Goal: Task Accomplishment & Management: Manage account settings

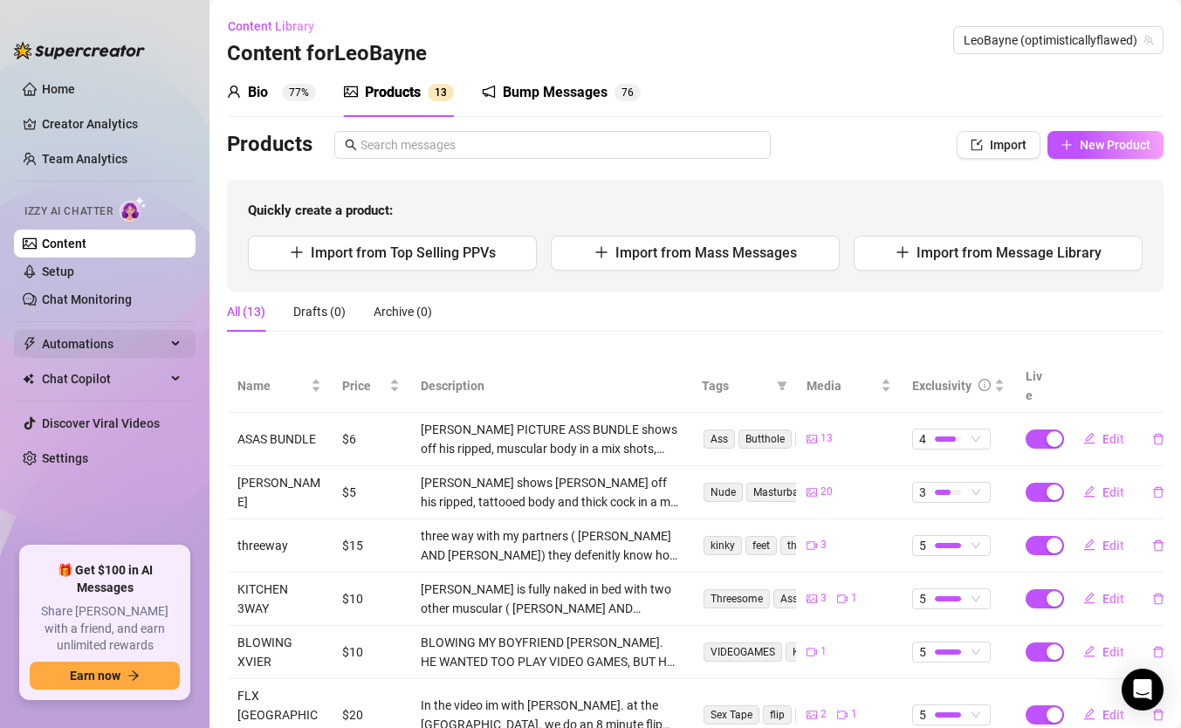
click at [99, 347] on span "Automations" at bounding box center [104, 344] width 124 height 28
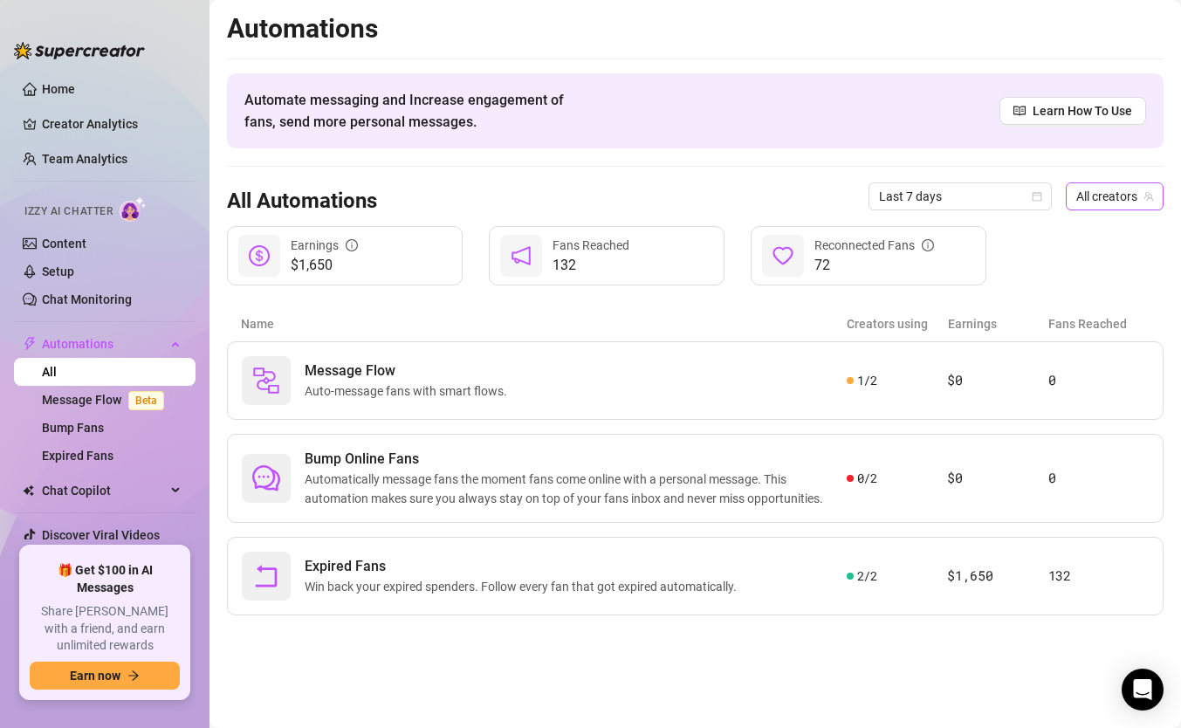
click at [1098, 204] on span "All creators" at bounding box center [1114, 196] width 77 height 26
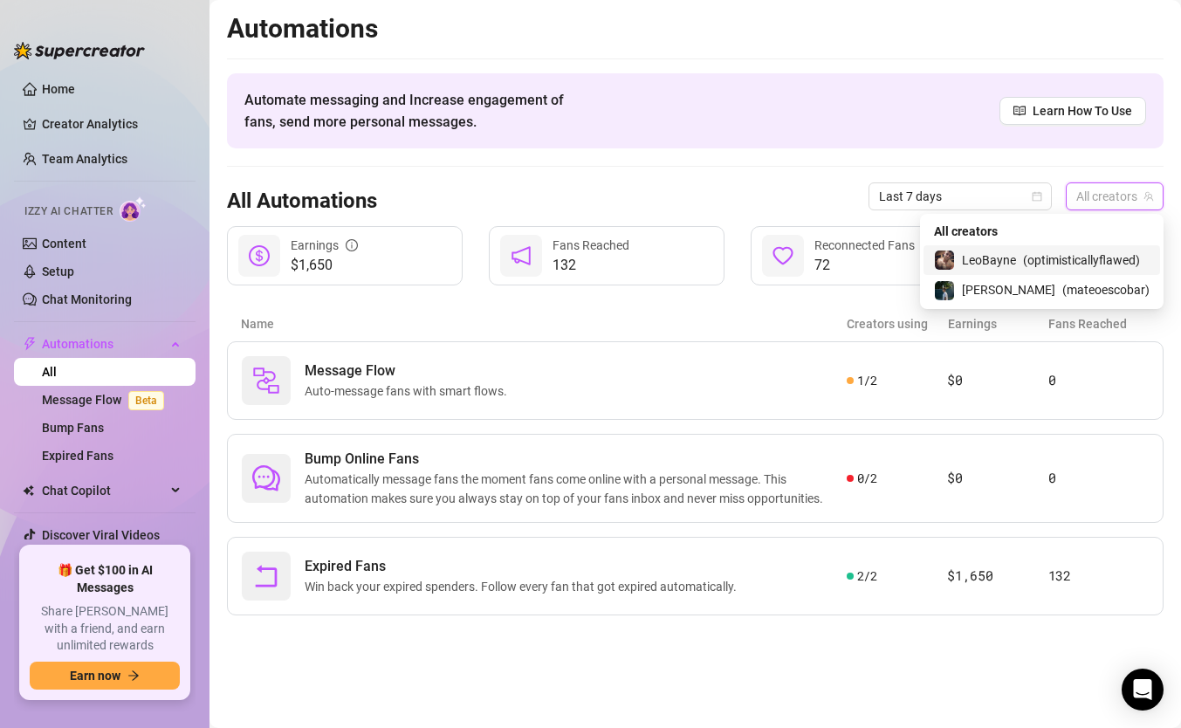
click at [1049, 267] on span "( optimisticallyflawed )" at bounding box center [1081, 260] width 117 height 19
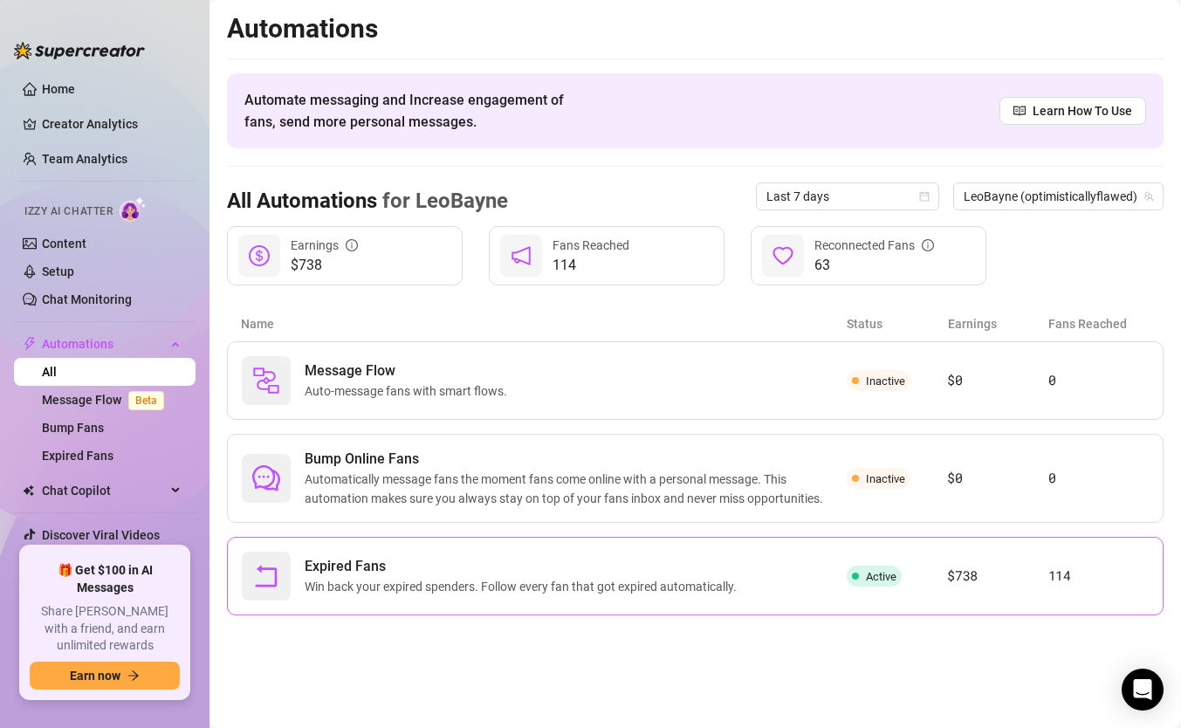
click at [991, 593] on div "Expired Fans Win back your expired spenders. Follow every fan that got expired …" at bounding box center [695, 576] width 937 height 79
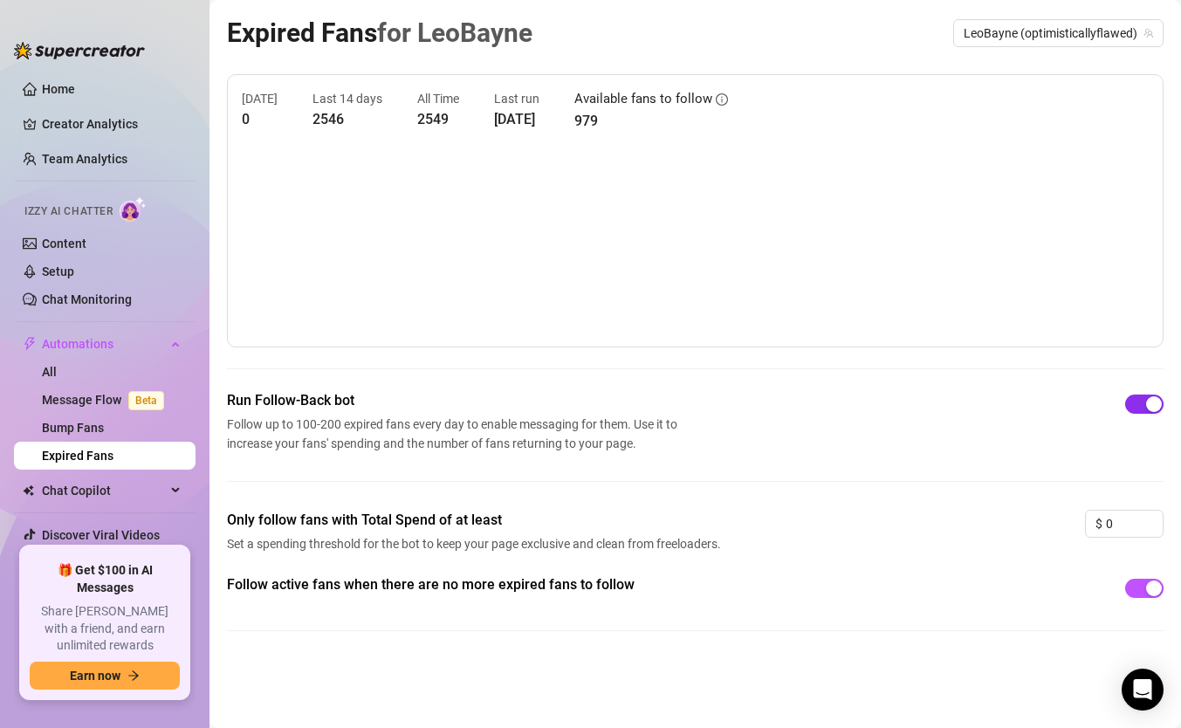
click at [1147, 406] on div "button" at bounding box center [1154, 404] width 16 height 16
click at [1147, 406] on span "button" at bounding box center [1144, 404] width 38 height 19
click at [1142, 588] on span "button" at bounding box center [1144, 588] width 38 height 19
click at [1142, 588] on div "button" at bounding box center [1135, 589] width 16 height 16
